Goal: Transaction & Acquisition: Purchase product/service

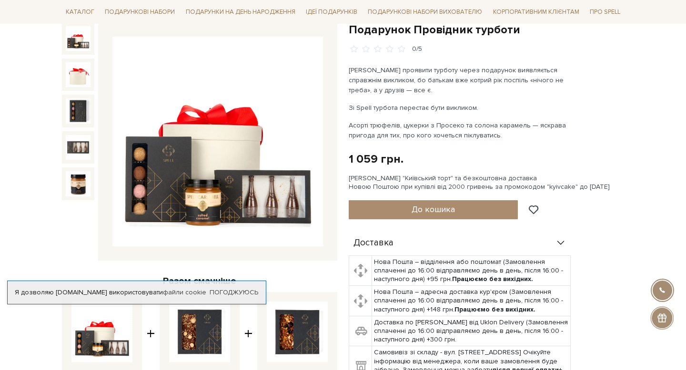
scroll to position [112, 0]
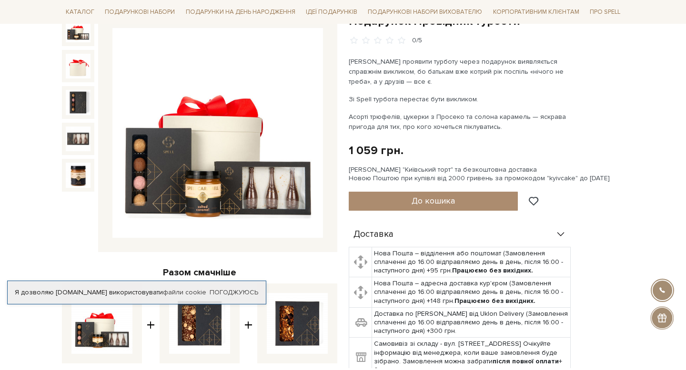
click at [81, 114] on img at bounding box center [78, 102] width 25 height 25
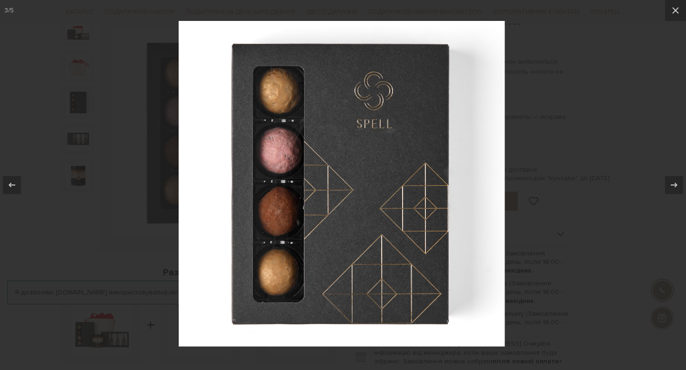
click at [85, 60] on div at bounding box center [343, 185] width 686 height 370
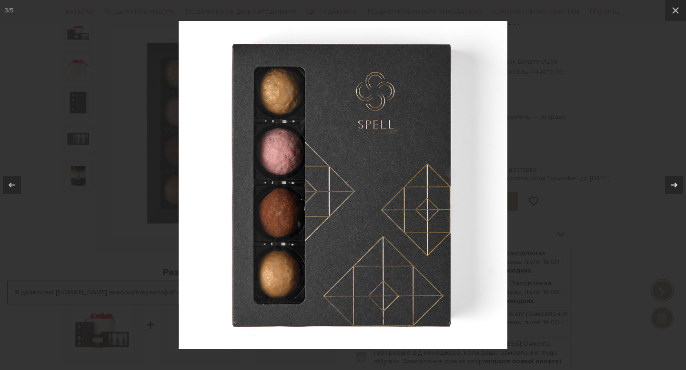
click at [668, 177] on div at bounding box center [674, 185] width 18 height 18
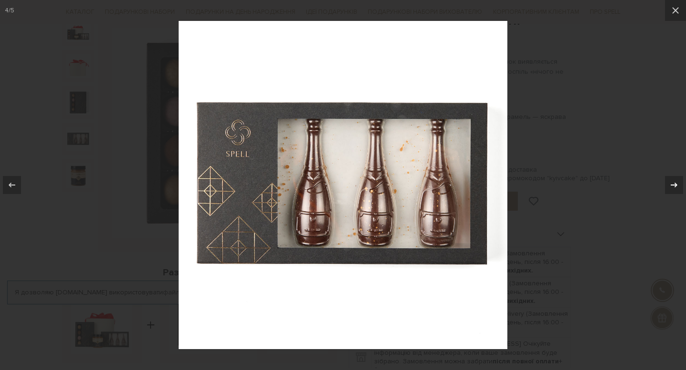
click at [668, 177] on div at bounding box center [674, 185] width 18 height 18
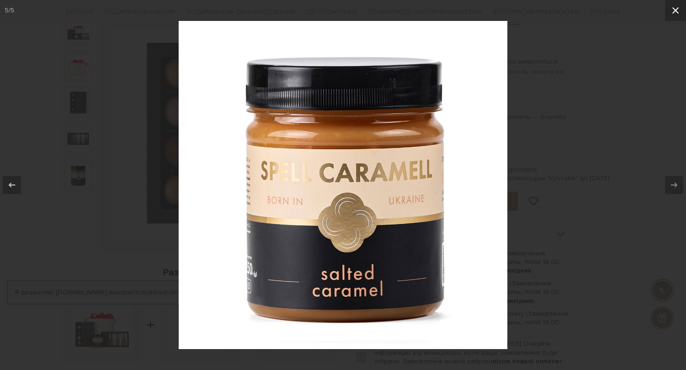
click at [677, 11] on icon at bounding box center [674, 10] width 11 height 11
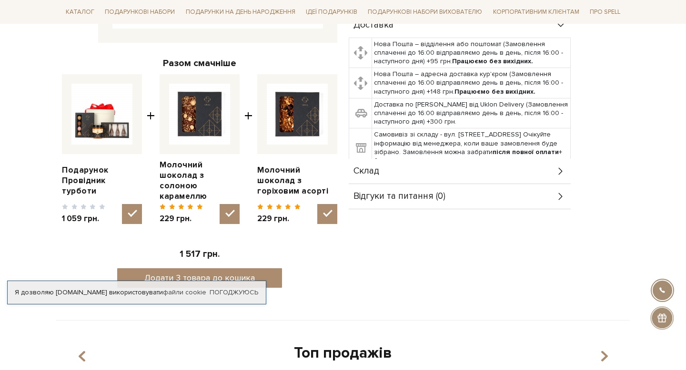
scroll to position [322, 0]
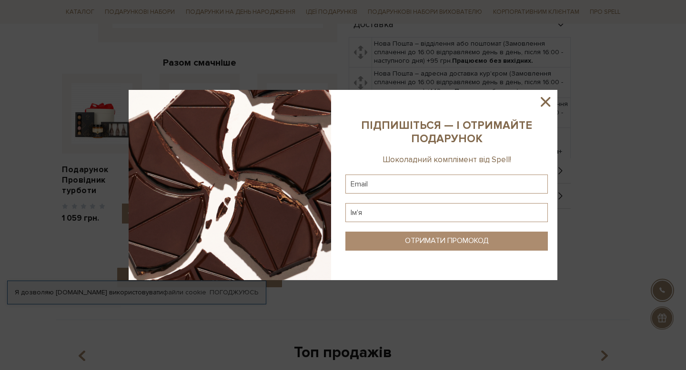
click at [547, 102] on icon at bounding box center [545, 102] width 16 height 16
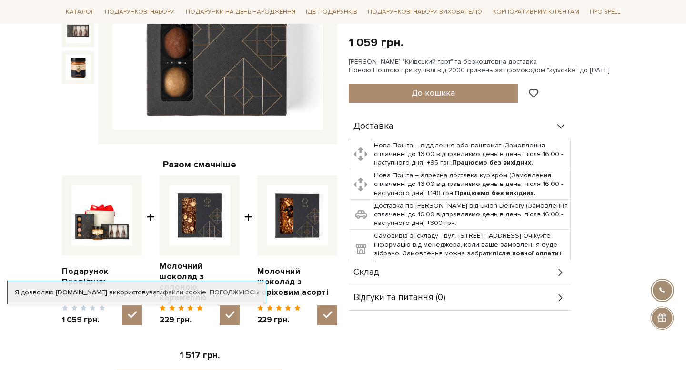
scroll to position [0, 0]
